Goal: Use online tool/utility: Utilize a website feature to perform a specific function

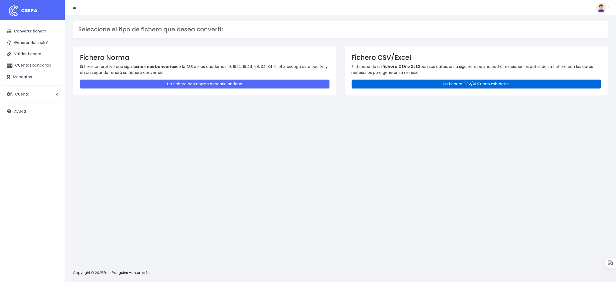
click at [478, 84] on link "Un fichero CSV/XLSX con mis datos" at bounding box center [477, 83] width 250 height 9
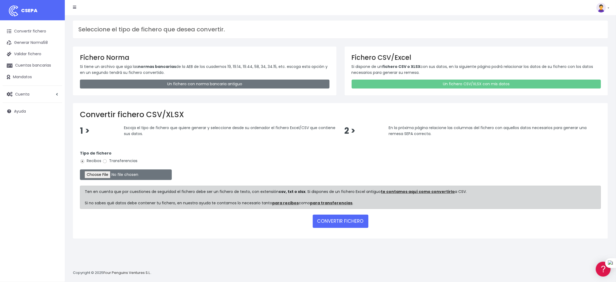
click at [133, 160] on label "Transferencias" at bounding box center [119, 161] width 35 height 6
click at [107, 160] on input "Transferencias" at bounding box center [104, 161] width 5 height 5
radio input "true"
click at [106, 176] on input "file" at bounding box center [126, 174] width 92 height 11
type input "C:\fakepath\SEPA PLANTILLA INTURISA.xlsx"
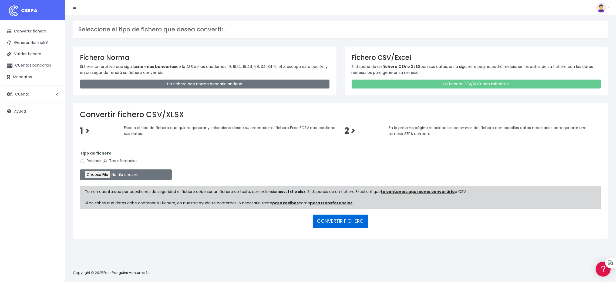
click at [337, 218] on button "CONVERTIR FICHERO" at bounding box center [341, 220] width 56 height 13
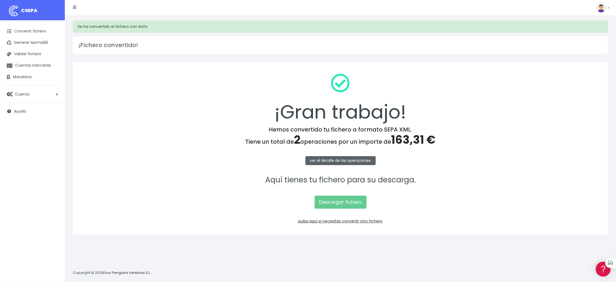
click at [328, 160] on link "ver el detalle de las operaciones" at bounding box center [341, 160] width 70 height 9
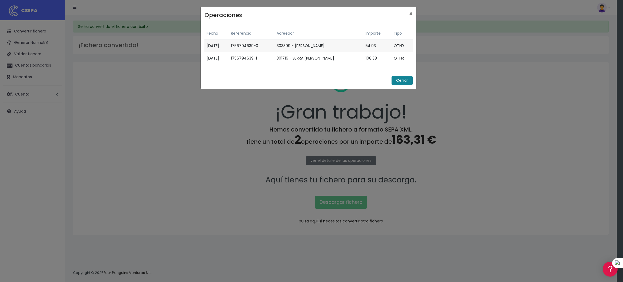
click at [403, 80] on button "Cerrar" at bounding box center [401, 80] width 21 height 9
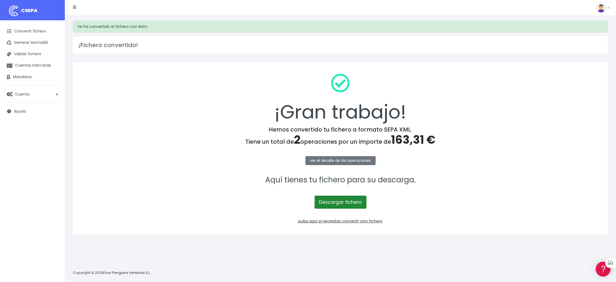
click at [342, 202] on link "Descargar fichero" at bounding box center [341, 201] width 52 height 13
click at [29, 32] on link "Convertir fichero" at bounding box center [32, 31] width 59 height 11
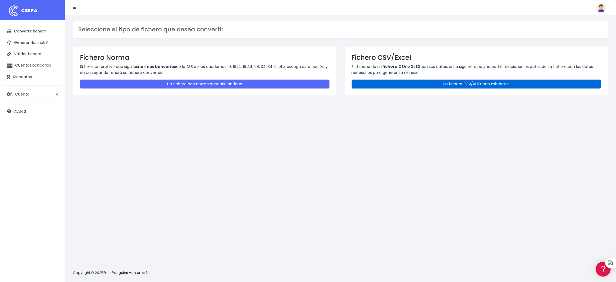
click at [454, 85] on link "Un fichero CSV/XLSX con mis datos" at bounding box center [477, 83] width 250 height 9
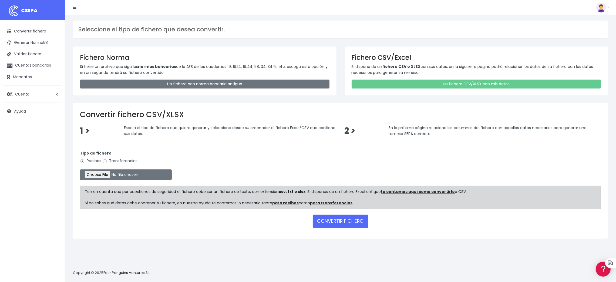
click at [124, 159] on label "Transferencias" at bounding box center [119, 161] width 35 height 6
click at [107, 159] on input "Transferencias" at bounding box center [104, 161] width 5 height 5
radio input "true"
click at [106, 172] on input "file" at bounding box center [126, 174] width 92 height 11
type input "C:\fakepath\SEPA PLANTILLA MEYBRU.xlsx"
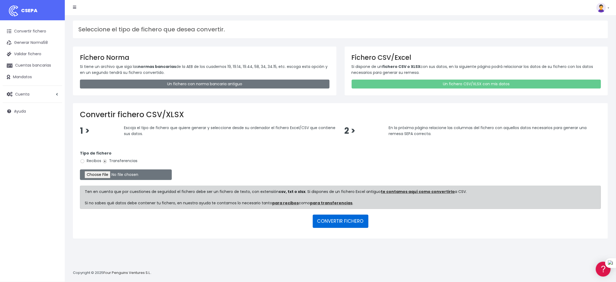
click at [330, 220] on button "CONVERTIR FICHERO" at bounding box center [341, 220] width 56 height 13
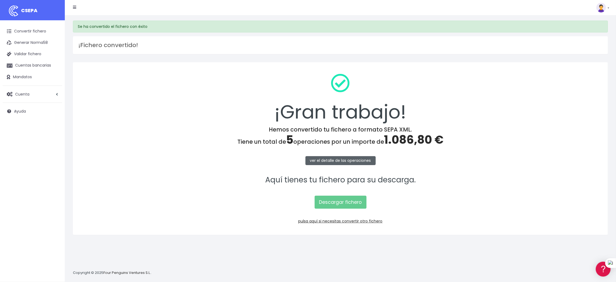
click at [329, 156] on link "ver el detalle de las operaciones" at bounding box center [341, 160] width 70 height 9
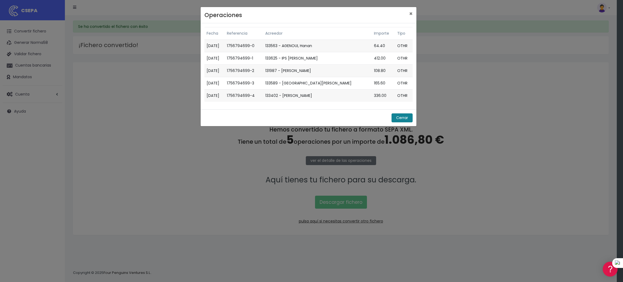
click at [401, 117] on button "Cerrar" at bounding box center [401, 117] width 21 height 9
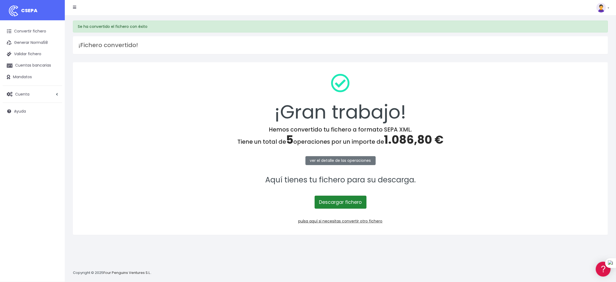
click at [342, 203] on link "Descargar fichero" at bounding box center [341, 201] width 52 height 13
